Goal: Find contact information

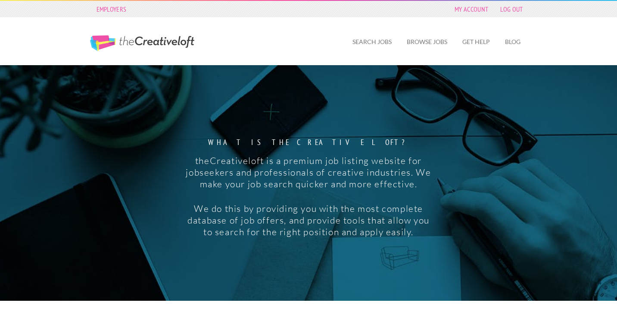
click at [470, 15] on div "Employers My Account Log Out" at bounding box center [308, 9] width 453 height 16
click at [470, 6] on link "My Account" at bounding box center [471, 9] width 42 height 12
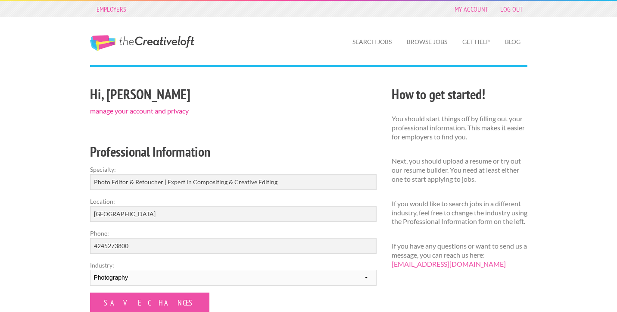
click at [132, 111] on link "manage your account and privacy" at bounding box center [139, 110] width 99 height 8
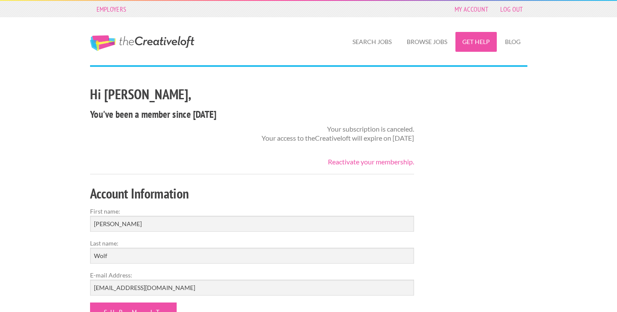
click at [469, 44] on link "Get Help" at bounding box center [476, 42] width 41 height 20
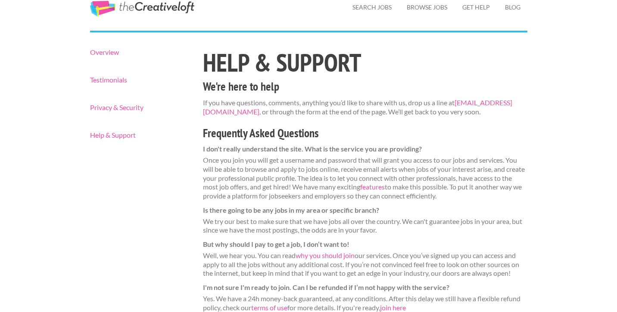
scroll to position [50, 0]
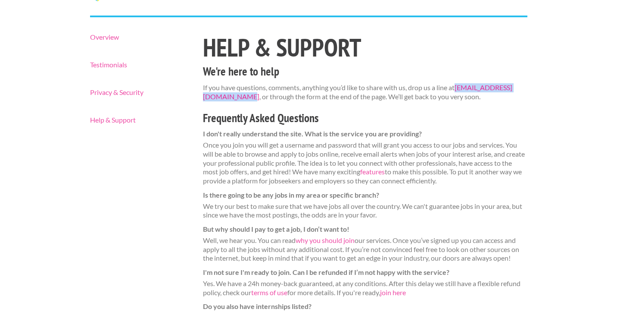
drag, startPoint x: 195, startPoint y: 98, endPoint x: 291, endPoint y: 100, distance: 95.7
click at [291, 100] on div "Help & Support We're here to help If you have questions, comments, anything you…" at bounding box center [366, 265] width 340 height 463
copy link "[EMAIL_ADDRESS][DOMAIN_NAME]"
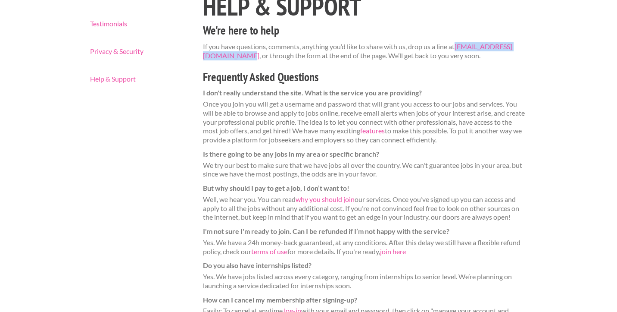
scroll to position [94, 0]
